Goal: Navigation & Orientation: Find specific page/section

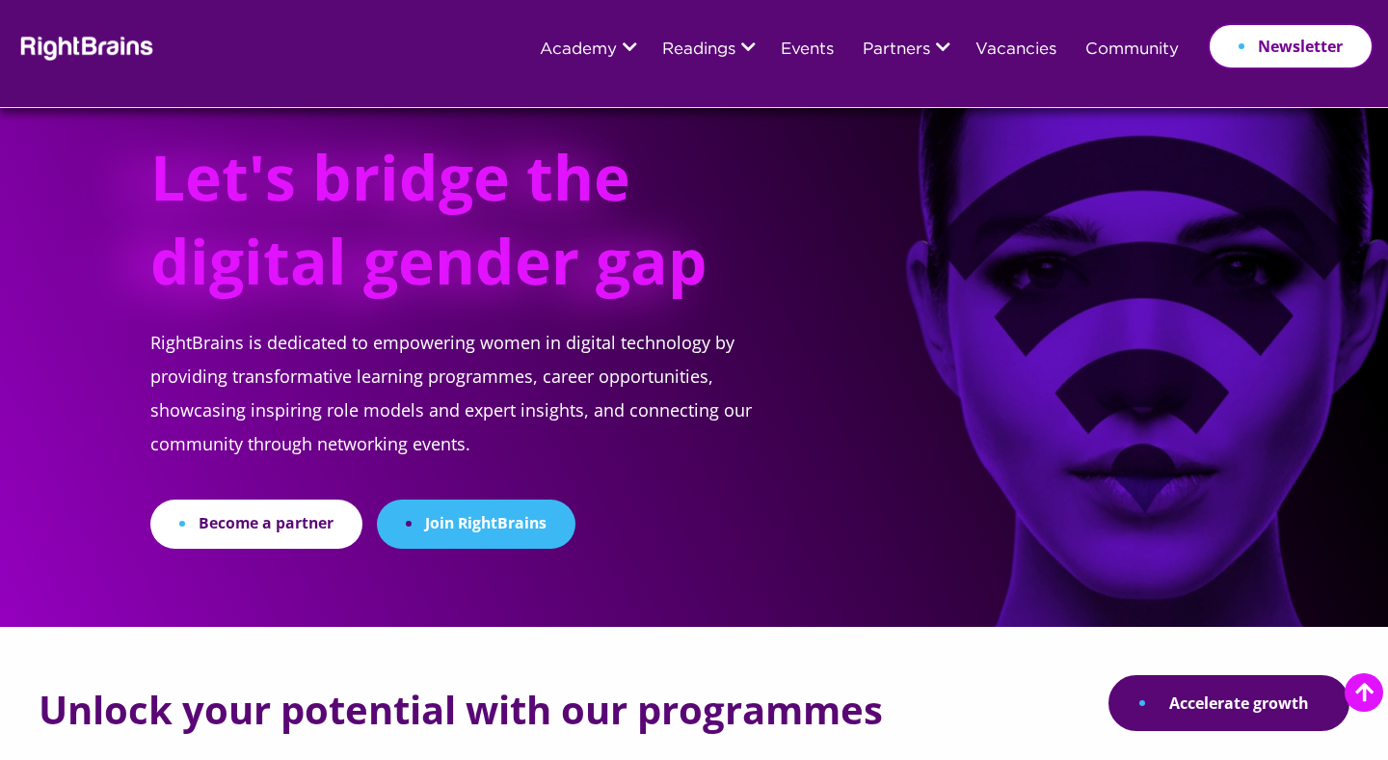
scroll to position [1229, 0]
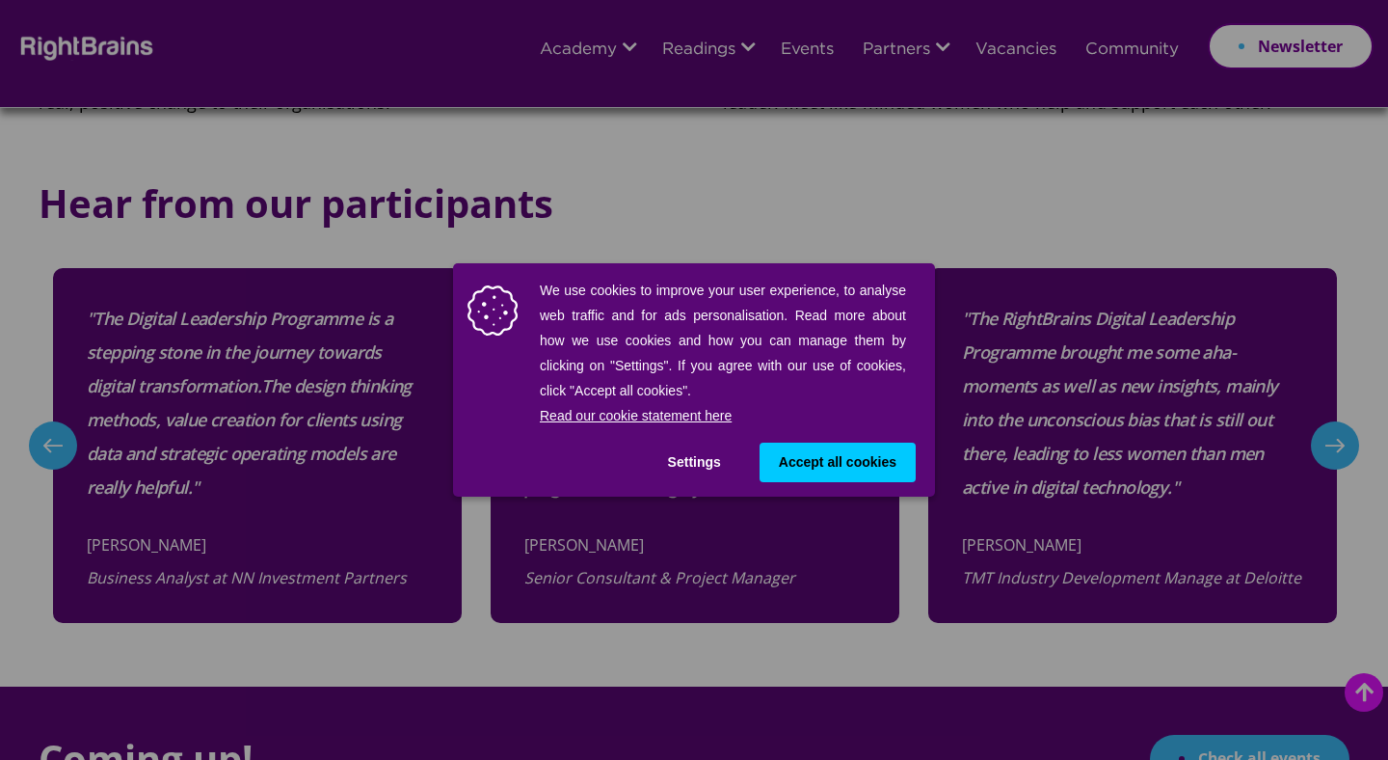
click at [810, 442] on button "Accept all cookies" at bounding box center [838, 462] width 156 height 40
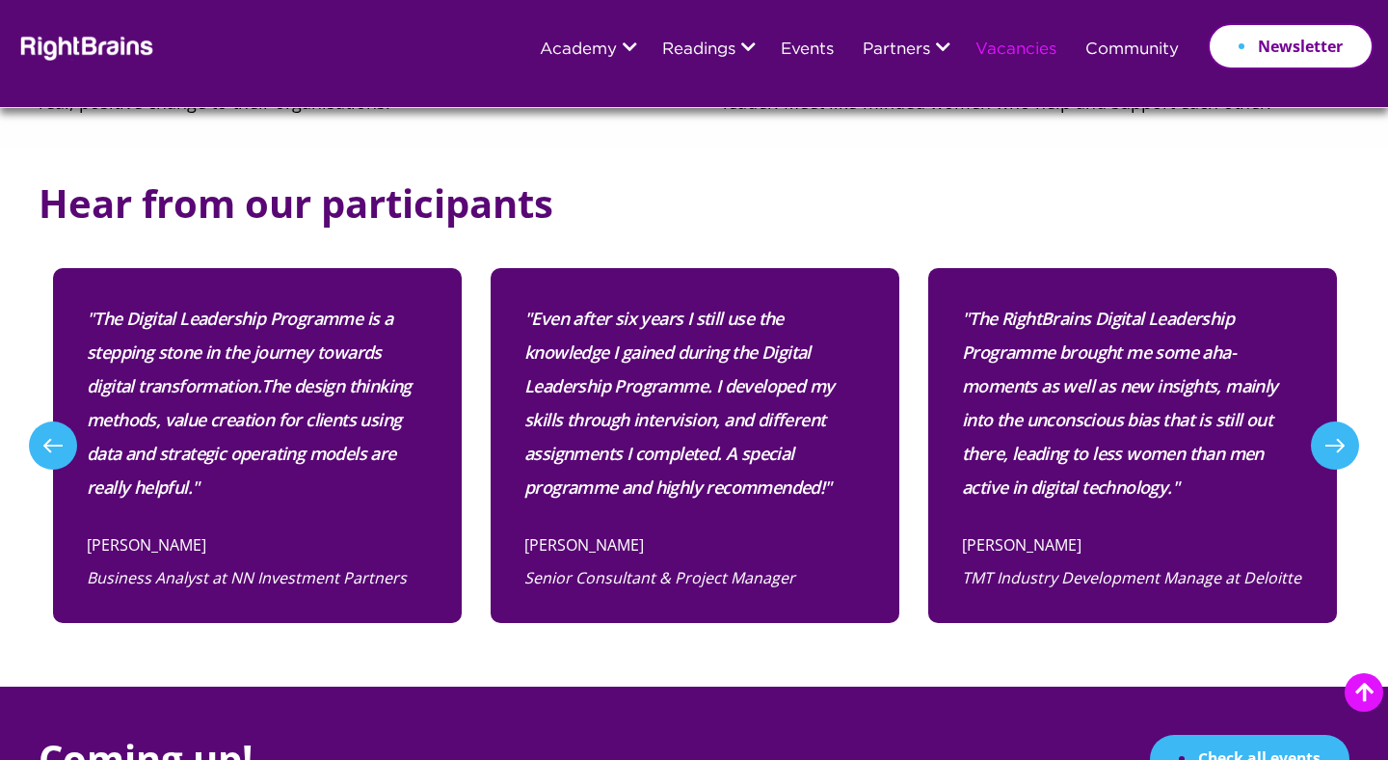
click at [978, 55] on link "Vacancies" at bounding box center [1015, 49] width 81 height 17
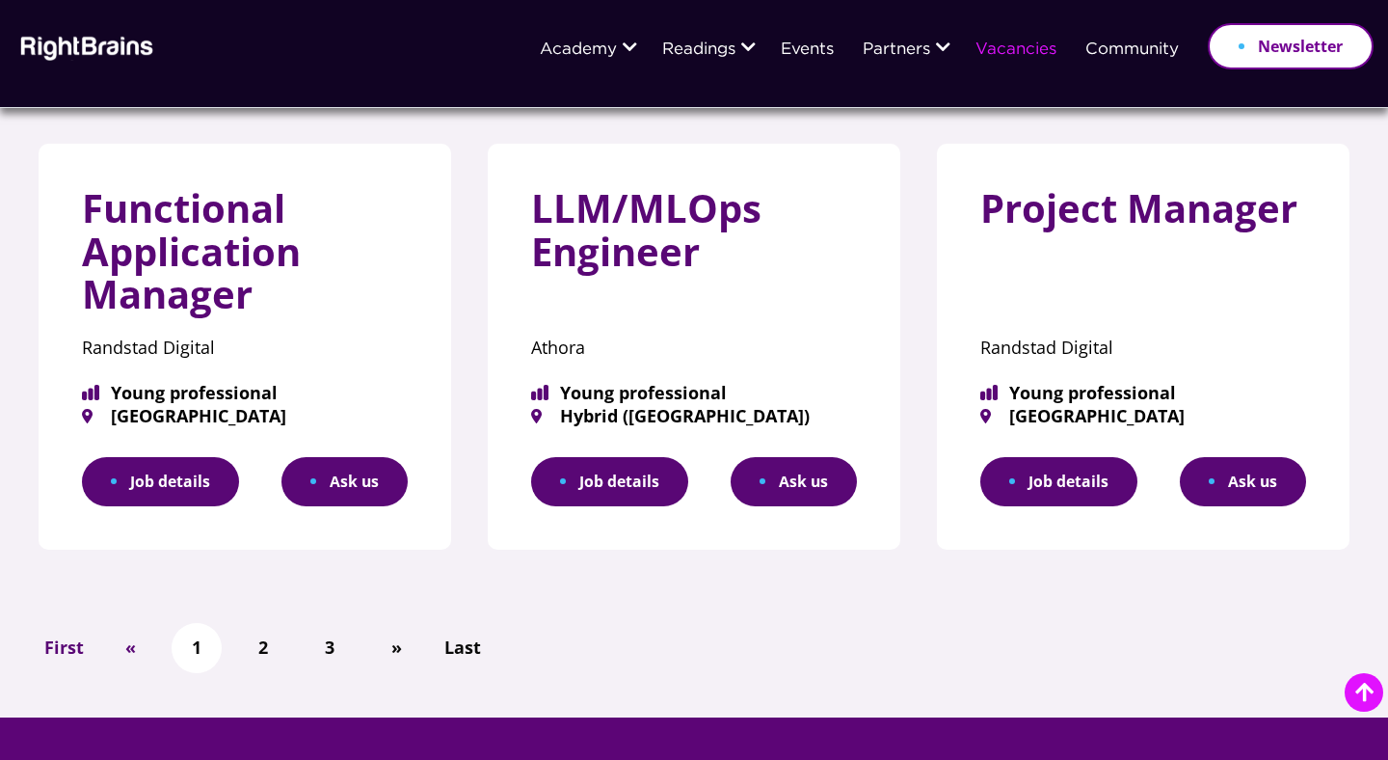
scroll to position [1219, 0]
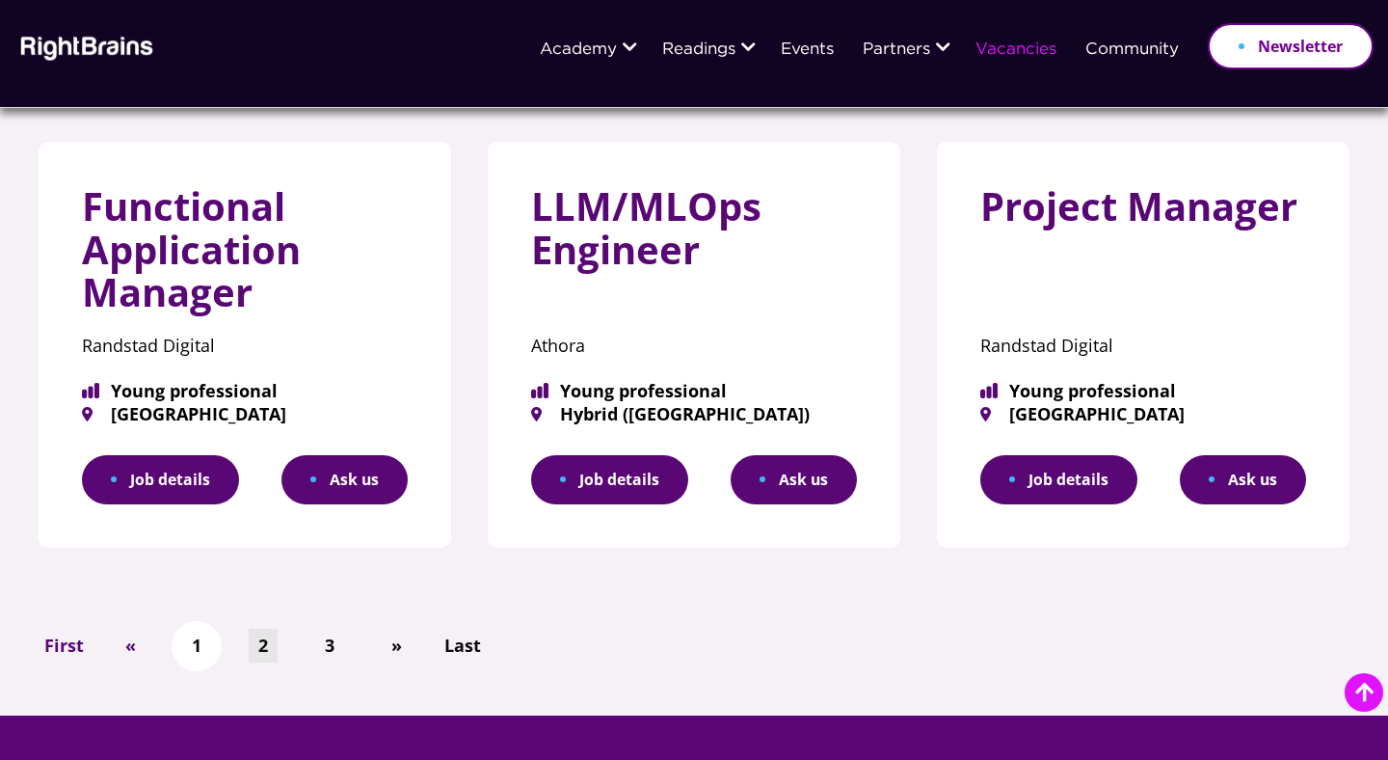
click at [260, 628] on link "2" at bounding box center [263, 645] width 29 height 34
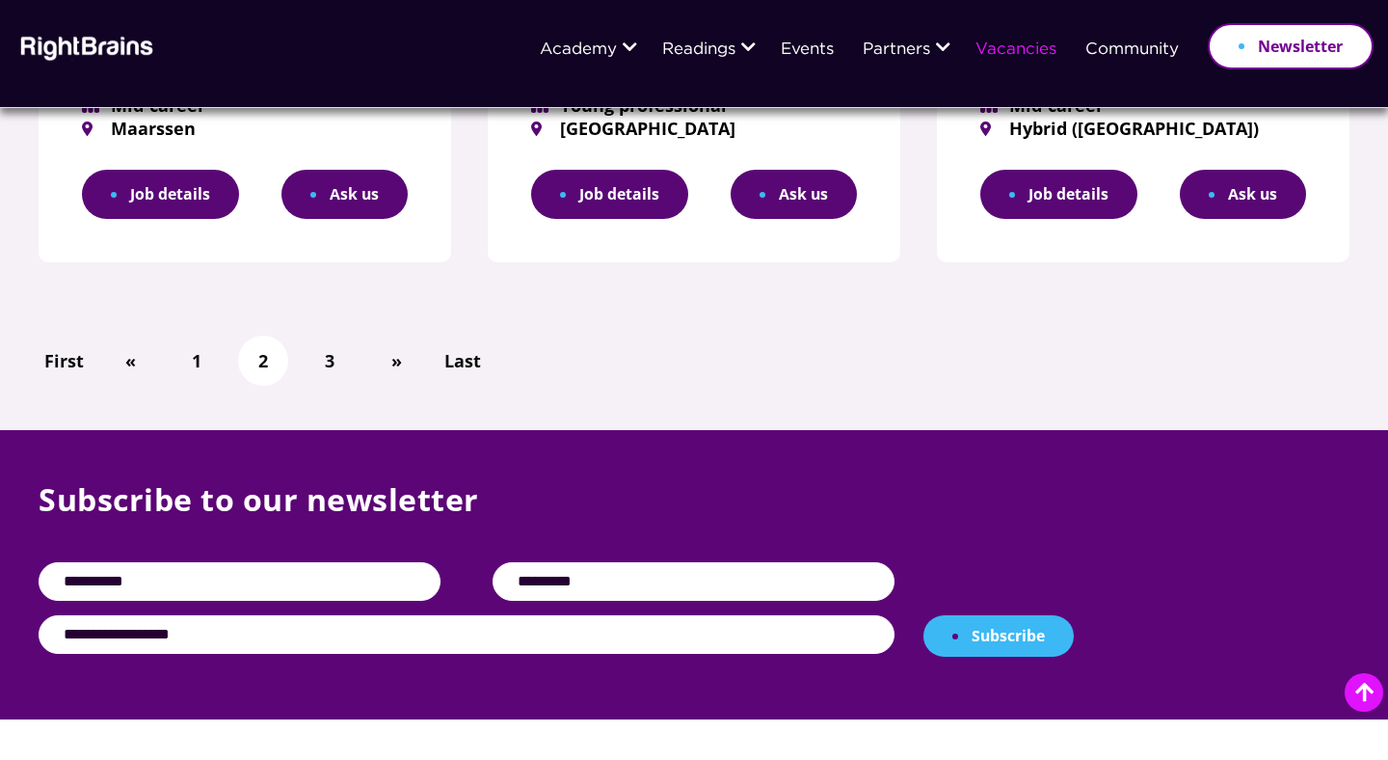
scroll to position [1445, 0]
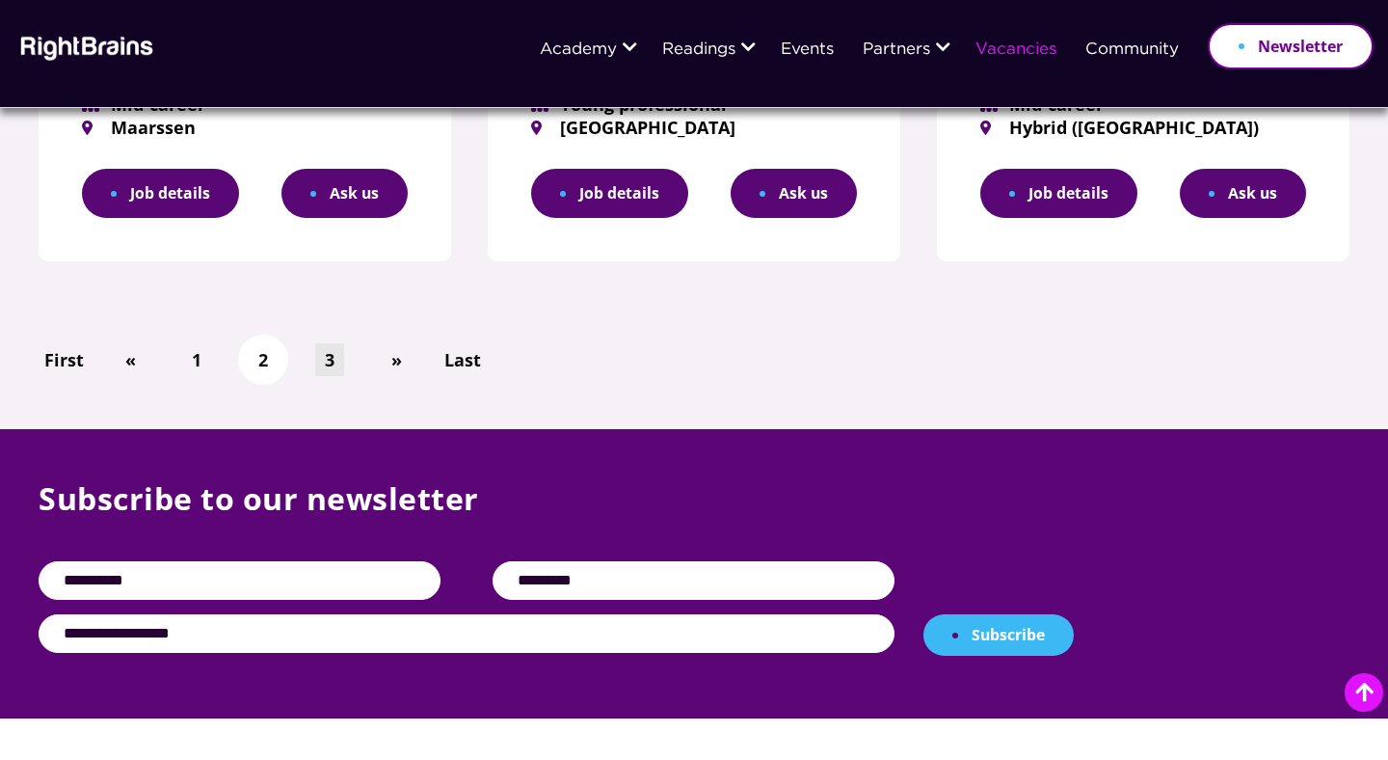
click at [331, 351] on link "3" at bounding box center [329, 360] width 29 height 34
